Goal: Find specific page/section: Find specific page/section

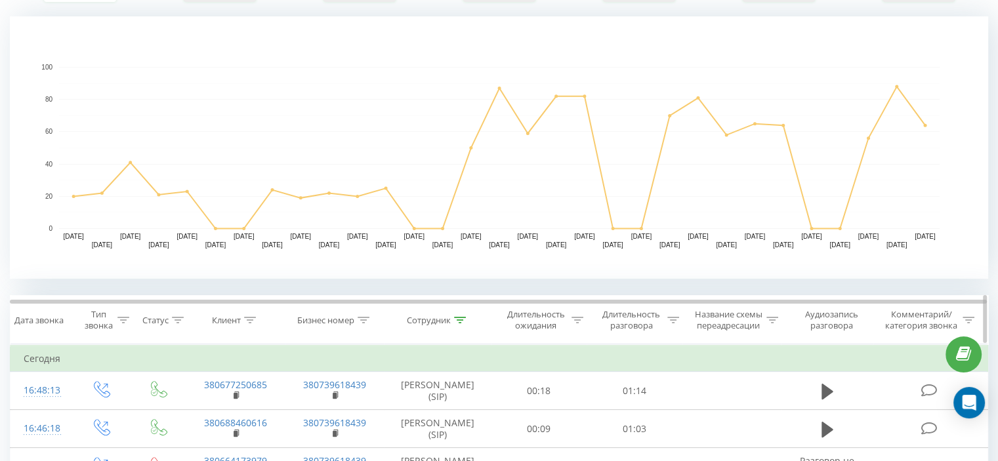
scroll to position [271, 0]
click at [457, 322] on icon at bounding box center [460, 320] width 12 height 7
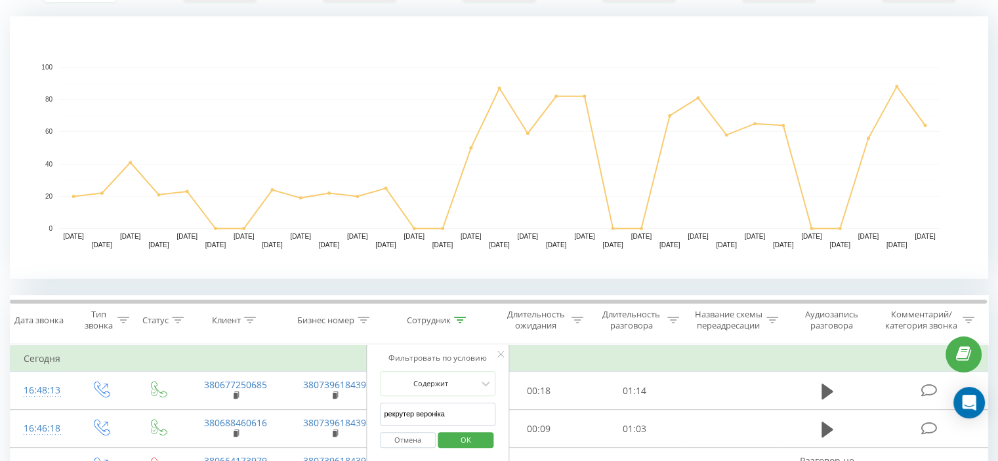
click at [480, 434] on span "OK" at bounding box center [466, 440] width 37 height 20
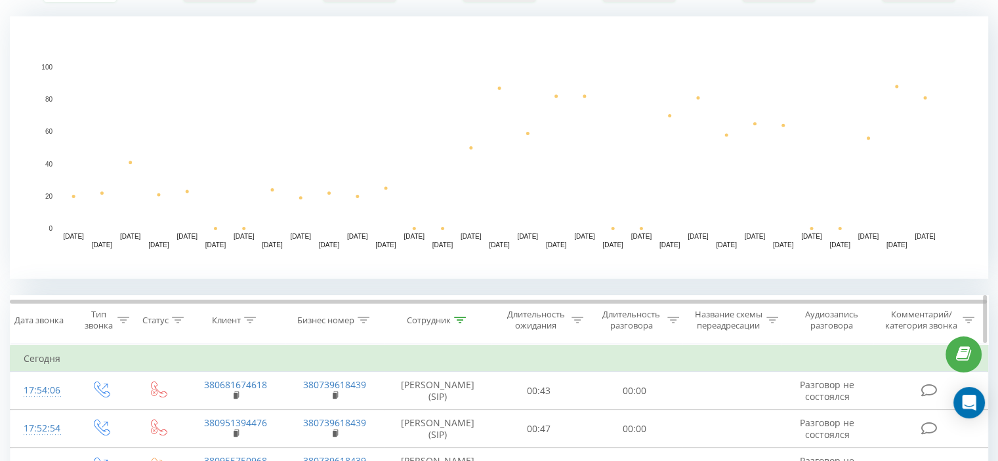
click at [448, 316] on div "Сотрудник" at bounding box center [429, 320] width 44 height 11
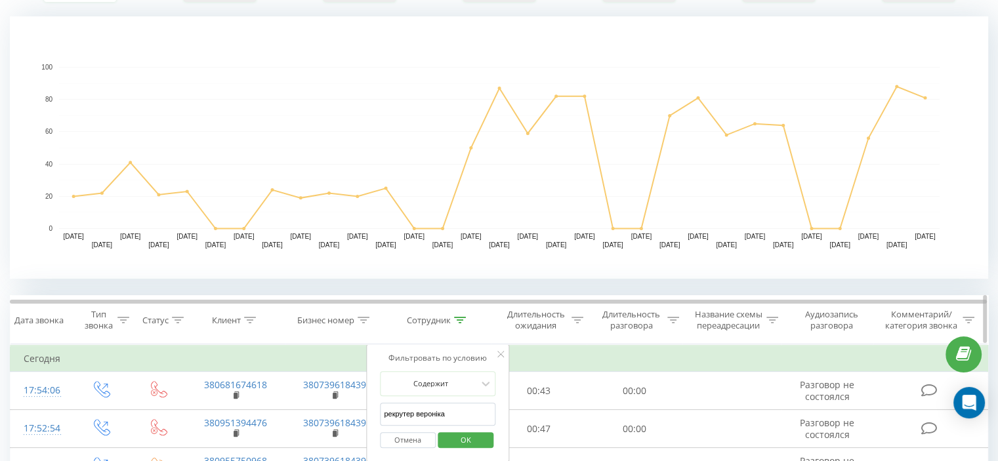
click at [463, 317] on icon at bounding box center [460, 320] width 12 height 7
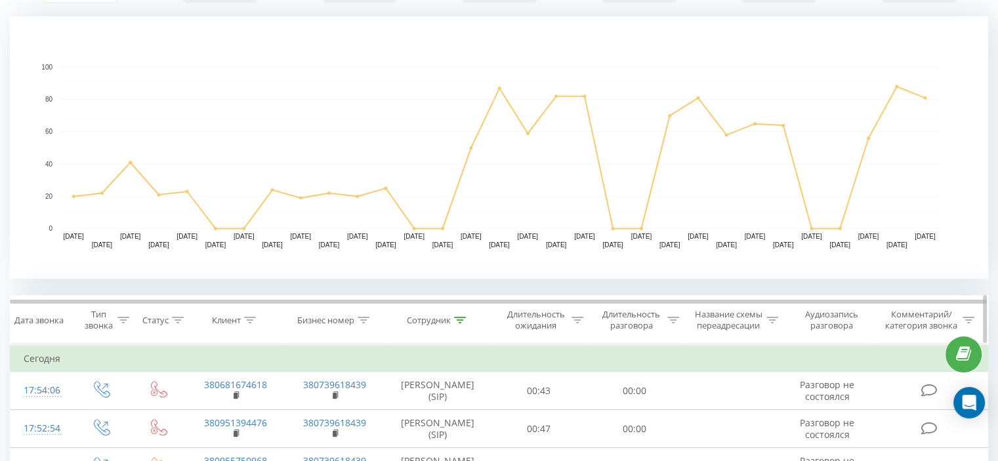
click at [460, 317] on icon at bounding box center [460, 320] width 12 height 7
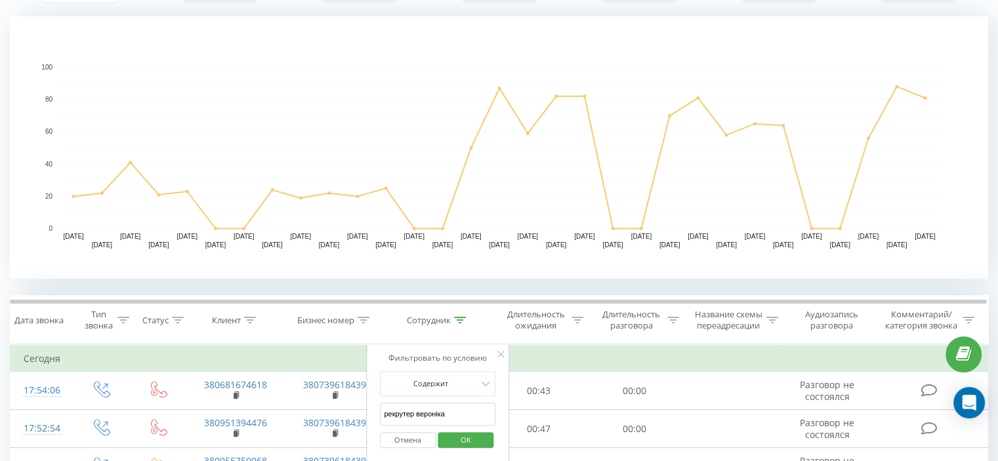
click at [462, 414] on input "рекрутер вероніка" at bounding box center [438, 414] width 116 height 23
click at [470, 448] on span "OK" at bounding box center [466, 440] width 37 height 20
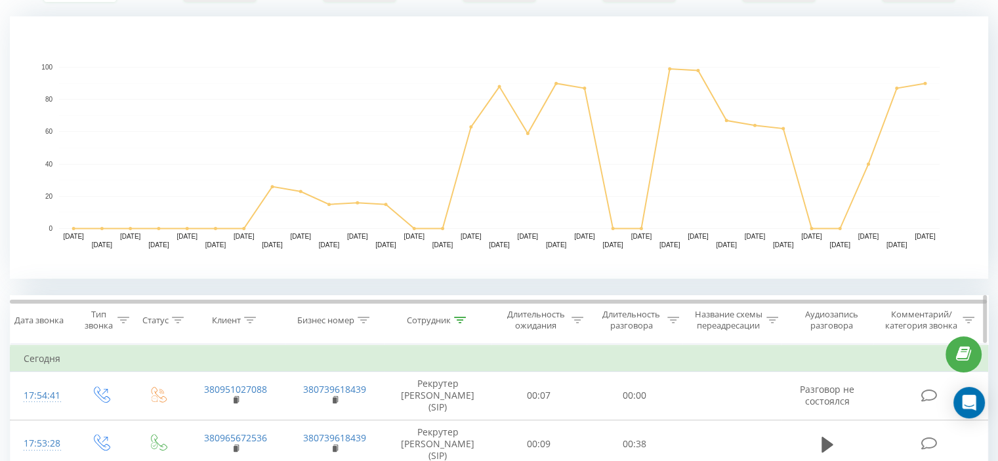
click at [457, 320] on icon at bounding box center [460, 320] width 12 height 7
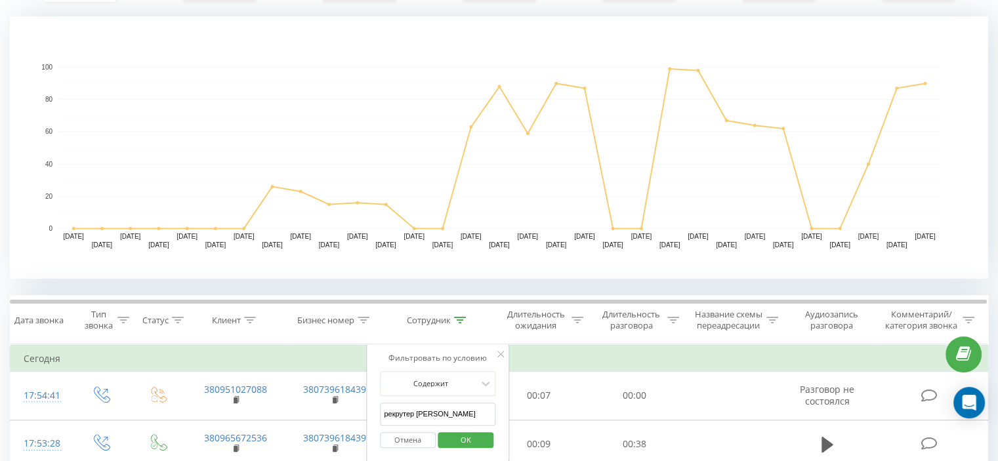
click at [442, 405] on input "рекрутер [PERSON_NAME]" at bounding box center [438, 414] width 116 height 23
type input "Рекрутер Людмила"
click at [460, 439] on span "OK" at bounding box center [466, 440] width 37 height 20
